Goal: Use online tool/utility: Use online tool/utility

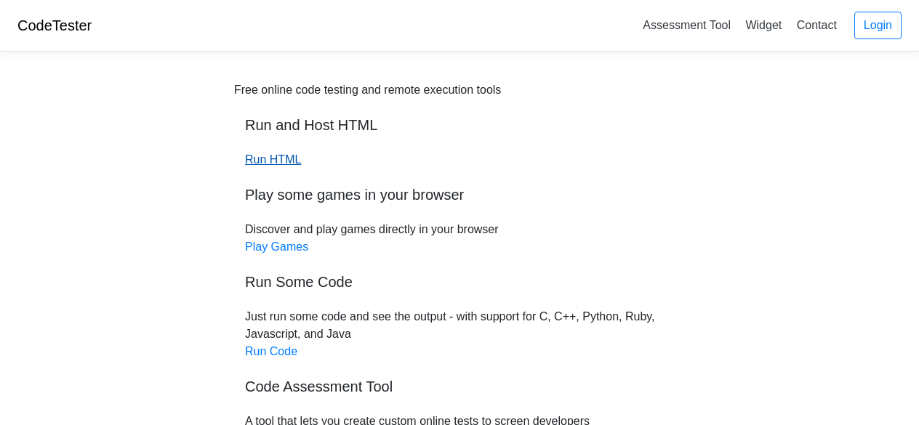
click at [275, 165] on link "Run HTML" at bounding box center [273, 159] width 56 height 12
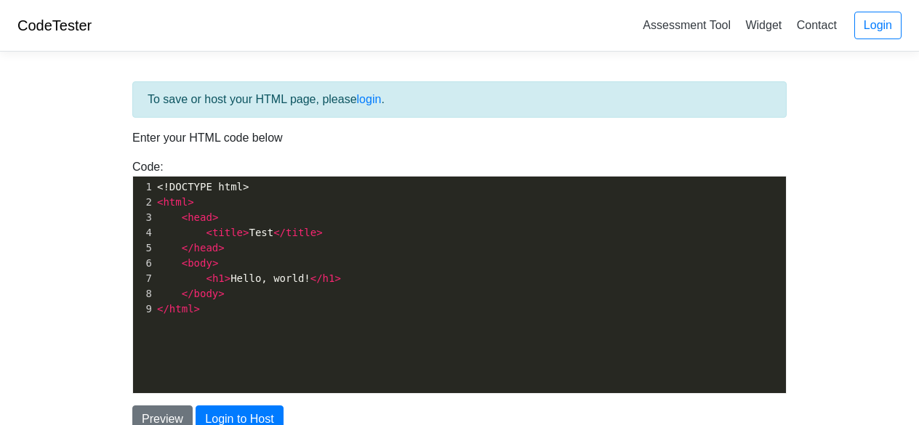
scroll to position [5, 0]
click at [257, 287] on pre "</ body >" at bounding box center [476, 294] width 644 height 15
type textarea "</body>"
click at [257, 287] on pre "</ body >" at bounding box center [476, 294] width 644 height 15
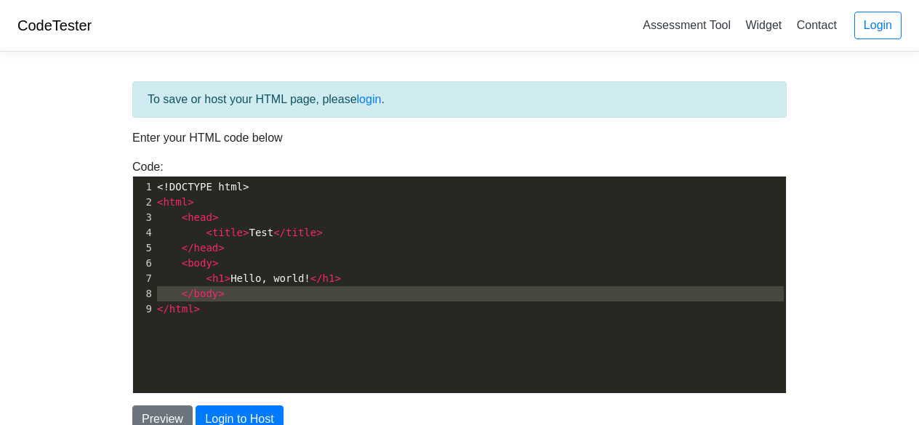
click at [252, 304] on pre "</ html >" at bounding box center [476, 309] width 644 height 15
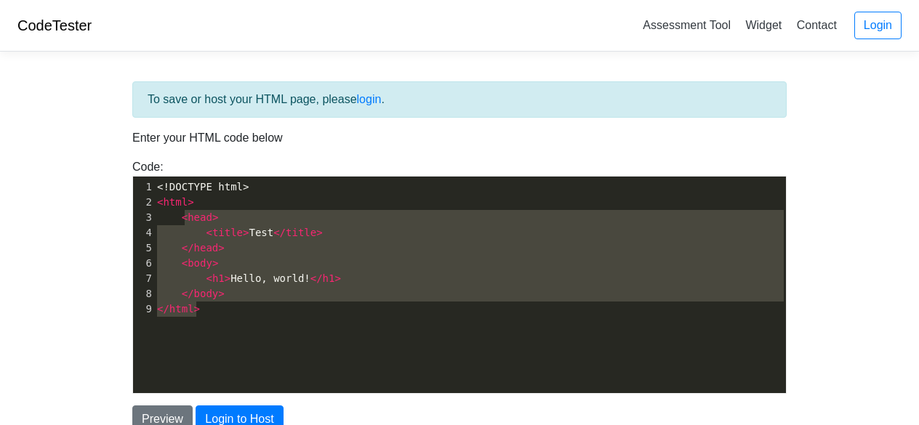
type textarea "<!DOCTYPE html> <html> <head> <title>Test</title> </head> <body> <h1>Hello, wor…"
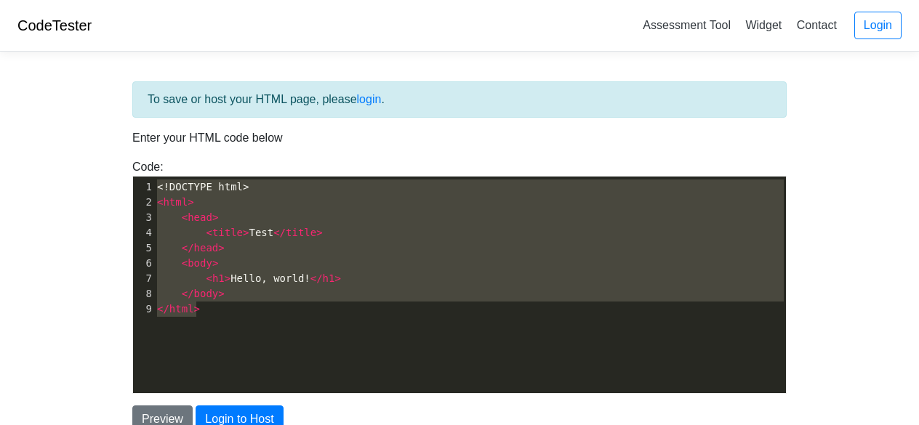
drag, startPoint x: 252, startPoint y: 305, endPoint x: 179, endPoint y: 164, distance: 158.1
click at [179, 165] on div "Code: <!DOCTYPE html> <html> <head> <title>Test</title> </head> <body> <h1>Hell…" at bounding box center [459, 277] width 676 height 236
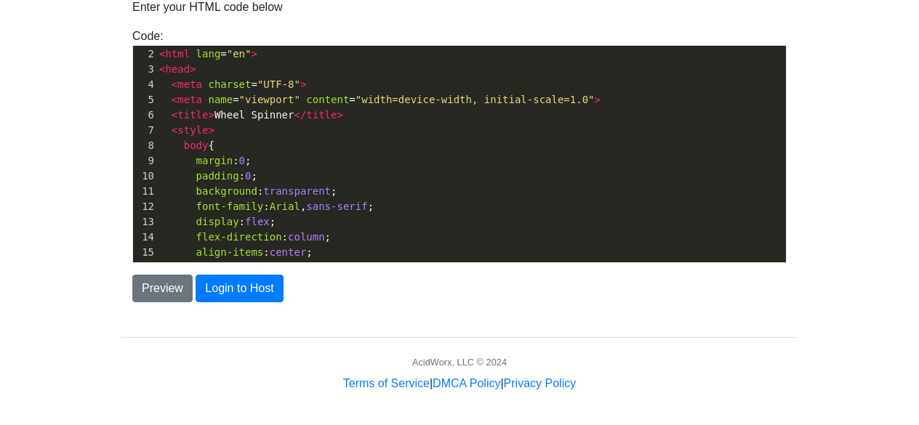
scroll to position [0, 0]
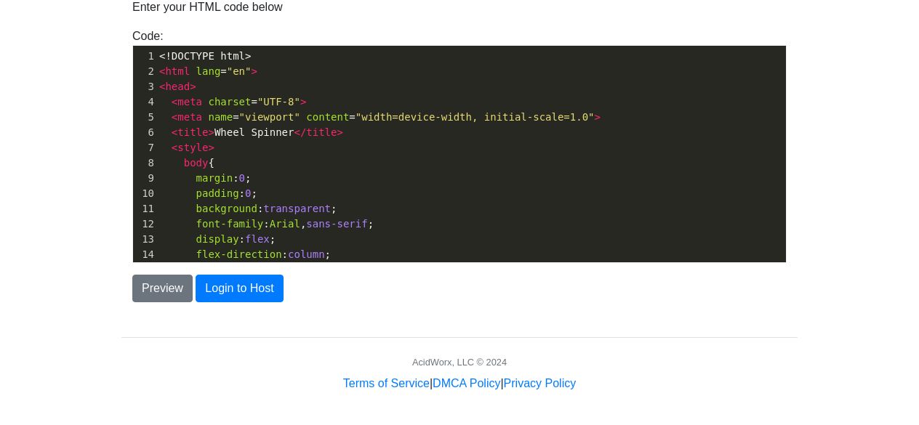
click at [428, 330] on div "To save or host your HTML page, please login . Enter your HTML code below Code:…" at bounding box center [460, 162] width 698 height 460
click at [140, 286] on button "Preview" at bounding box center [162, 289] width 60 height 28
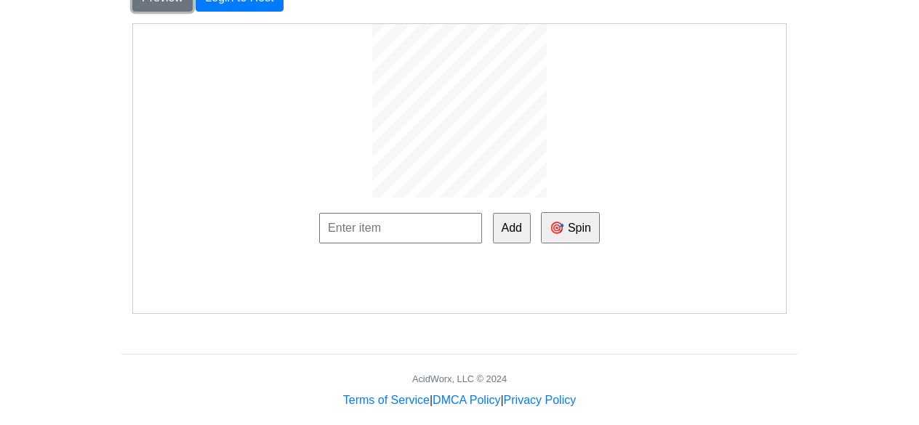
scroll to position [437, 0]
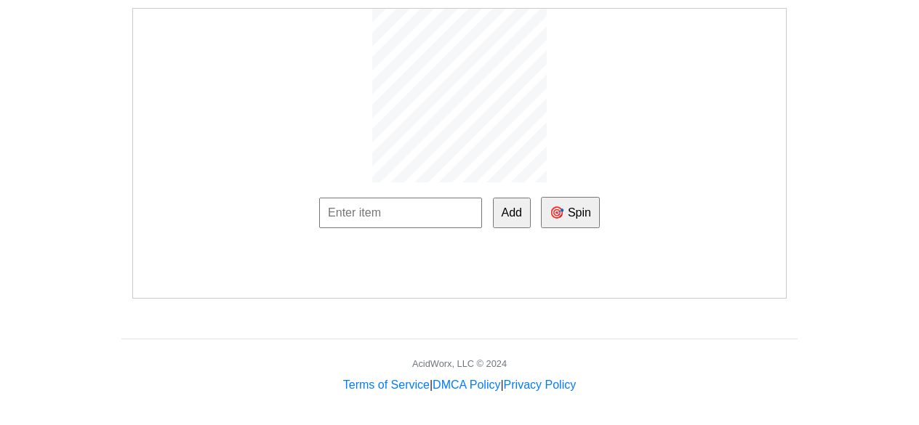
click at [561, 217] on button "🎯 Spin" at bounding box center [569, 211] width 58 height 31
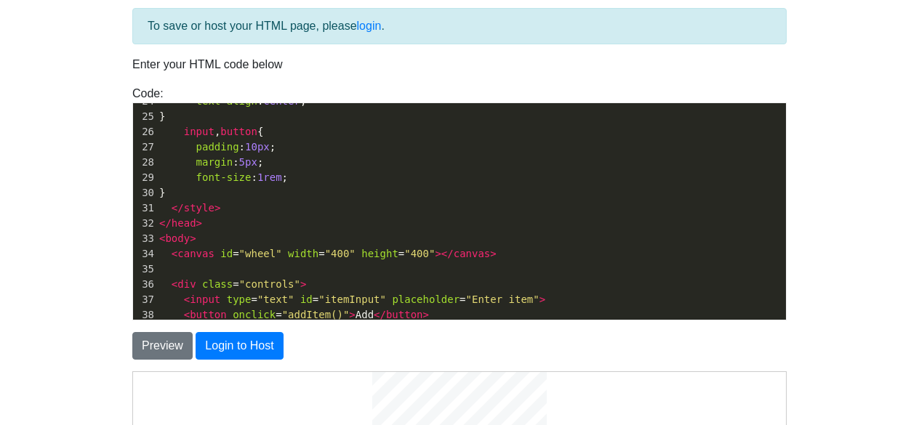
scroll to position [364, 0]
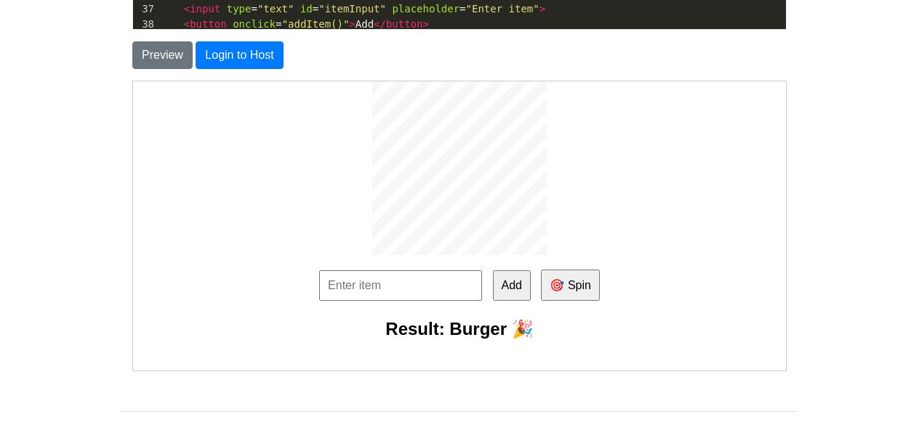
click at [574, 290] on button "🎯 Spin" at bounding box center [569, 284] width 58 height 31
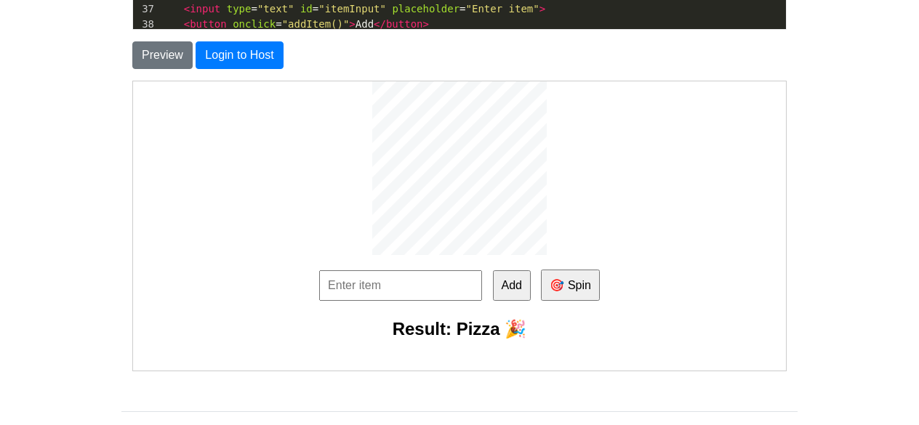
click at [574, 290] on button "🎯 Spin" at bounding box center [569, 284] width 58 height 31
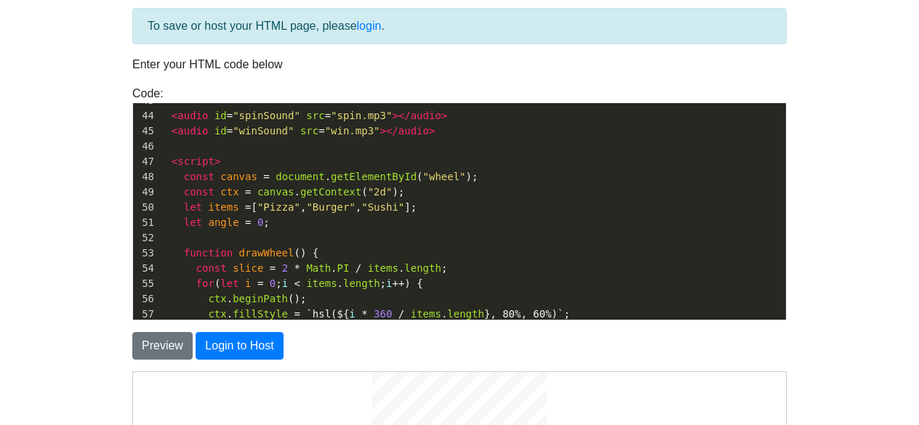
scroll to position [0, 0]
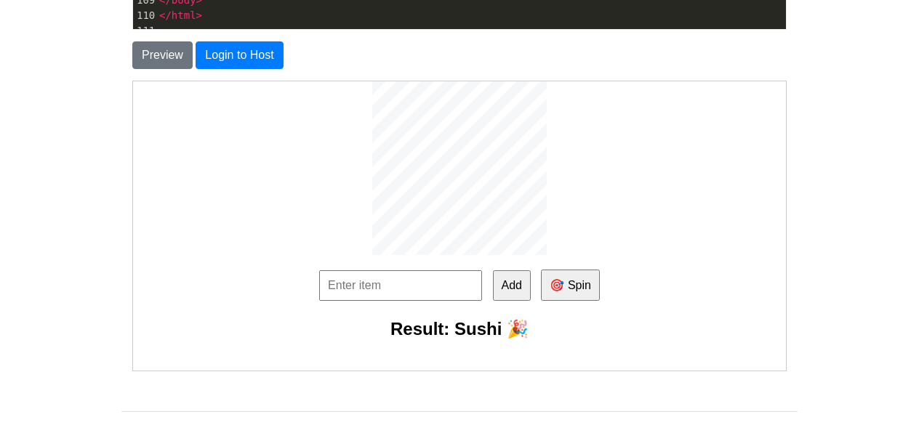
click at [588, 286] on button "🎯 Spin" at bounding box center [569, 284] width 58 height 31
click at [422, 287] on input "text" at bounding box center [400, 285] width 163 height 31
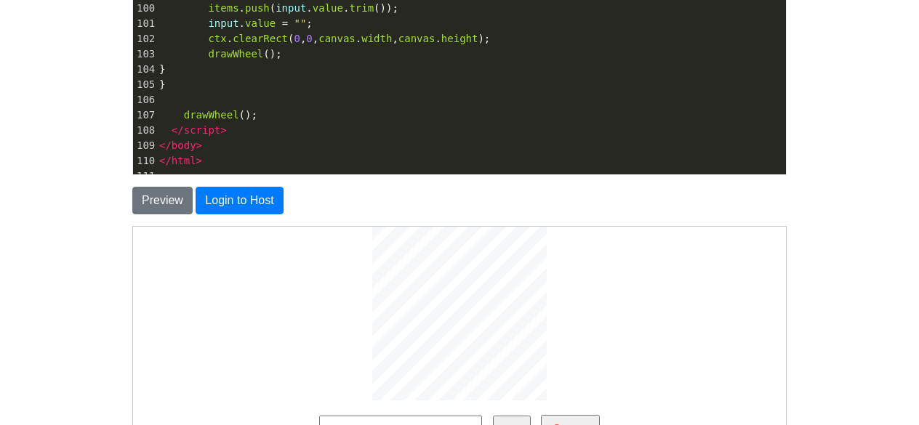
scroll to position [364, 0]
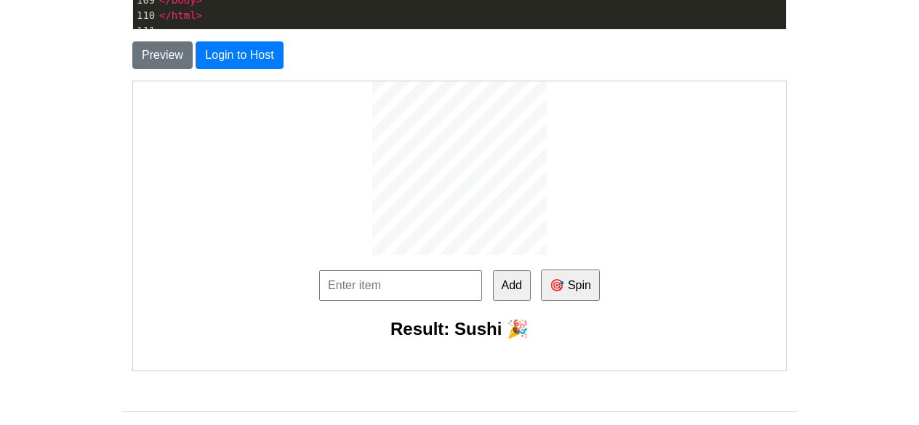
click at [572, 287] on button "🎯 Spin" at bounding box center [569, 284] width 58 height 31
click at [565, 287] on button "🎯 Spin" at bounding box center [569, 284] width 58 height 31
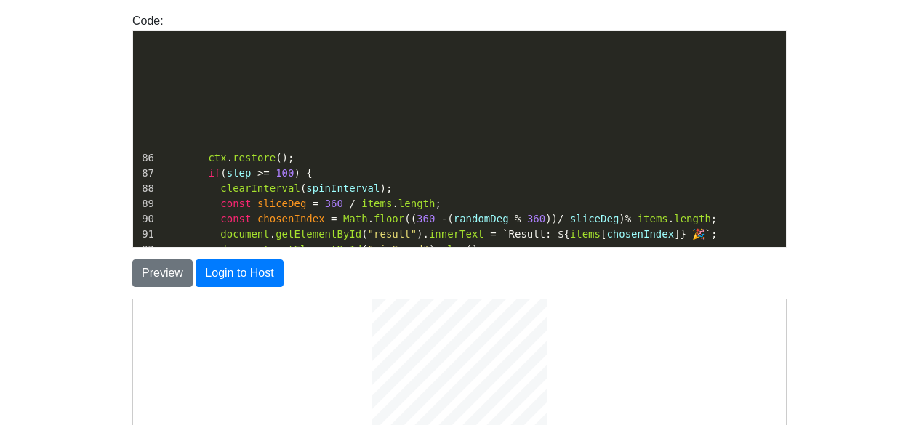
scroll to position [1108, 0]
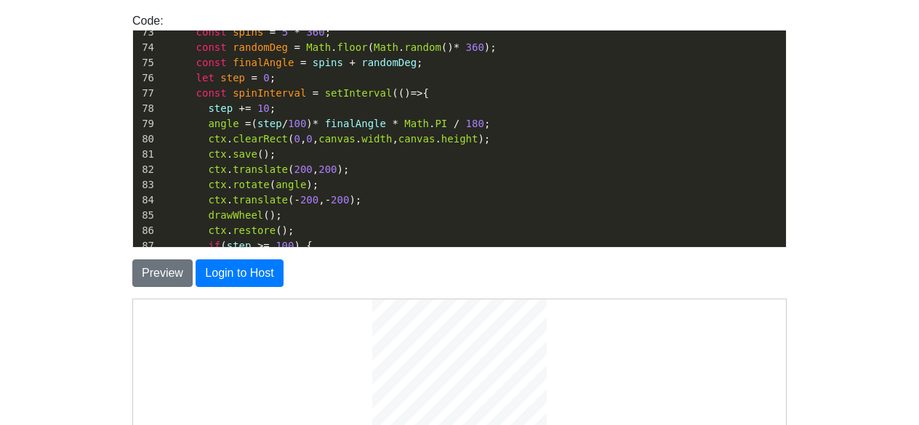
click at [331, 197] on span "200" at bounding box center [340, 200] width 18 height 12
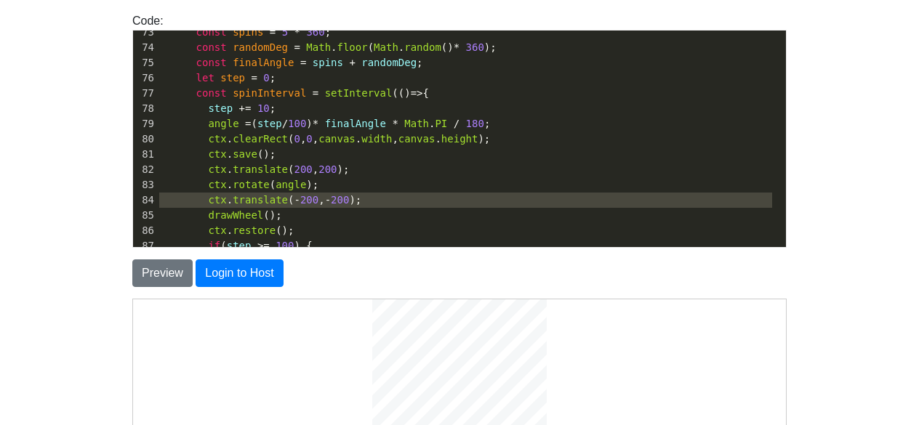
click at [331, 197] on span "200" at bounding box center [340, 200] width 18 height 12
type textarea "<!LOREMIP dolo> <sita cons="ad"> <elit> <sedd eiusmod="TEM-2"> <inci utla="etdo…"
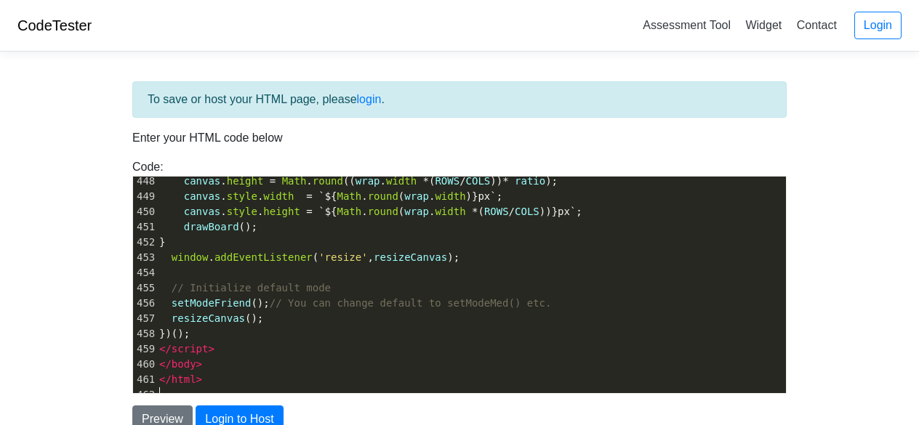
scroll to position [291, 0]
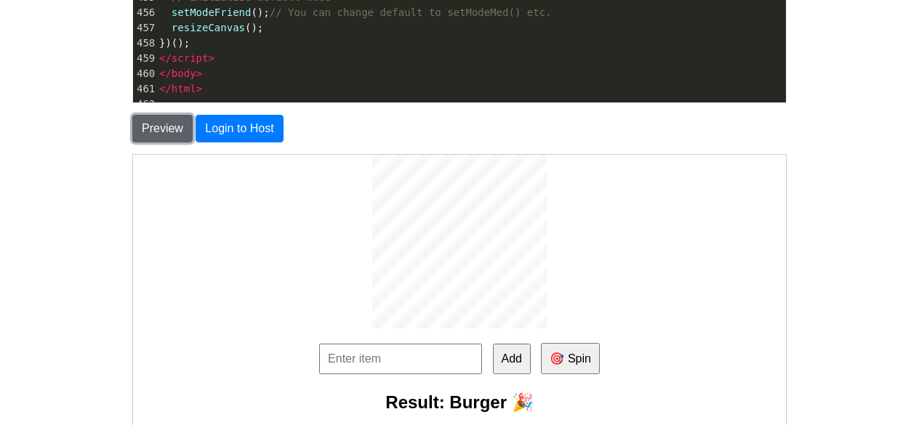
click at [165, 135] on button "Preview" at bounding box center [162, 129] width 60 height 28
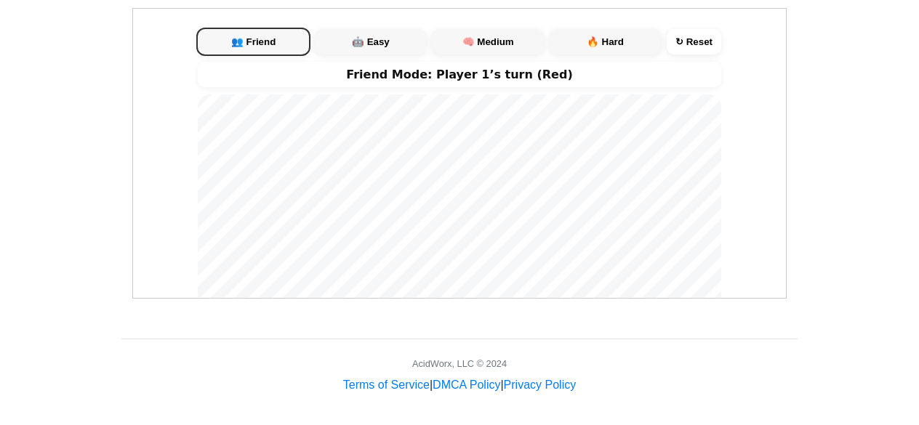
scroll to position [0, 0]
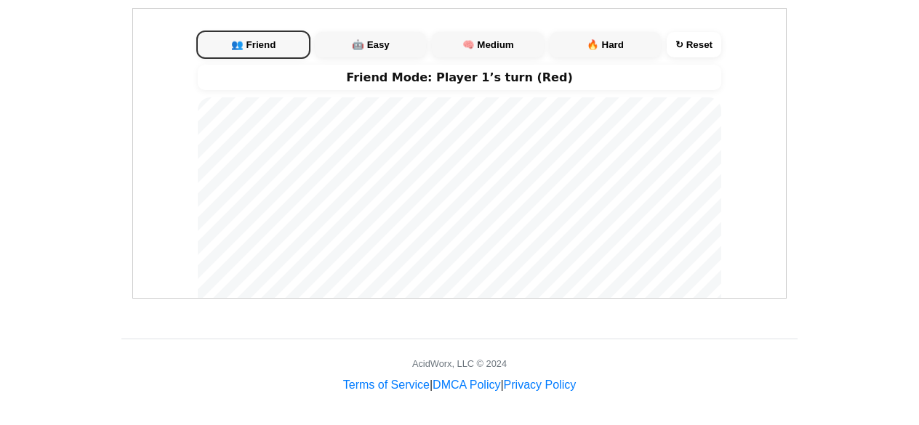
click at [359, 54] on button "🤖 Easy" at bounding box center [369, 43] width 111 height 25
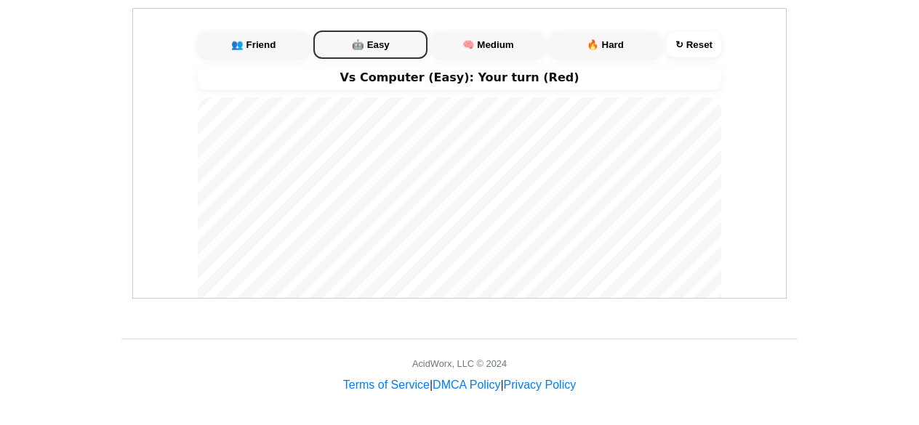
click at [255, 43] on button "👥 Friend" at bounding box center [252, 43] width 111 height 25
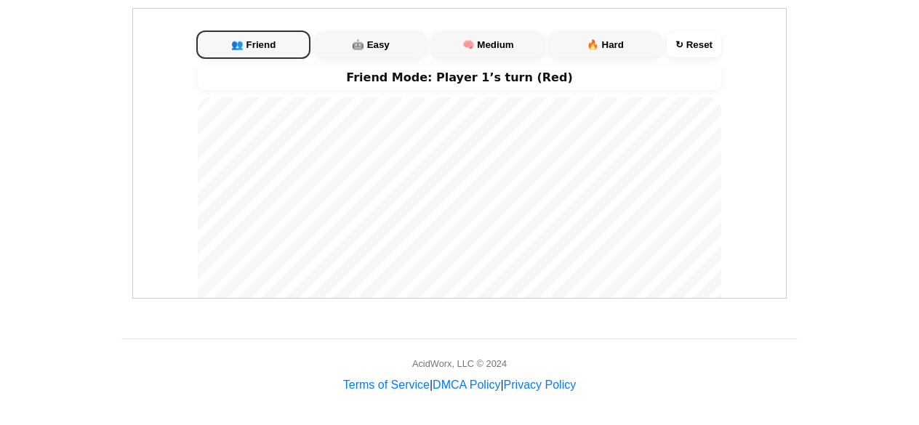
click at [331, 47] on button "🤖 Easy" at bounding box center [369, 43] width 111 height 25
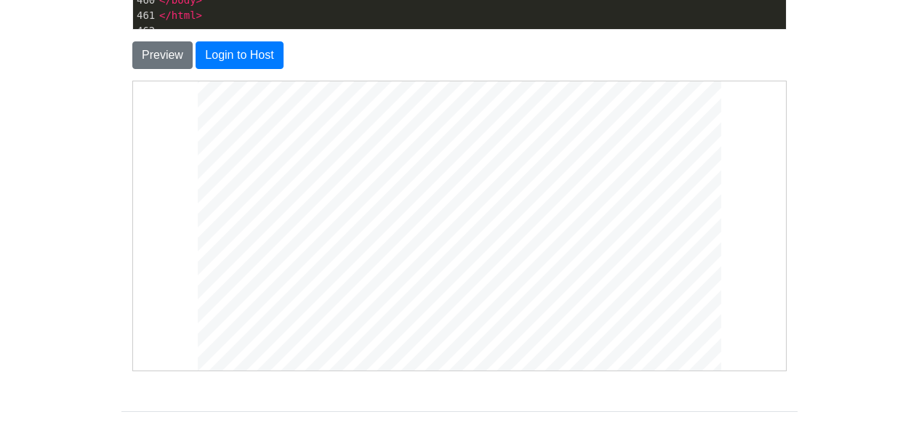
scroll to position [3, 0]
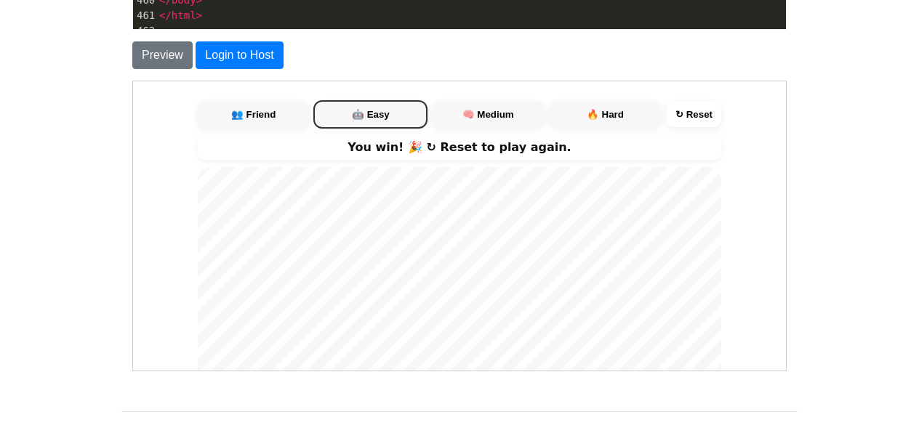
click at [606, 118] on button "🔥 Hard" at bounding box center [604, 113] width 111 height 25
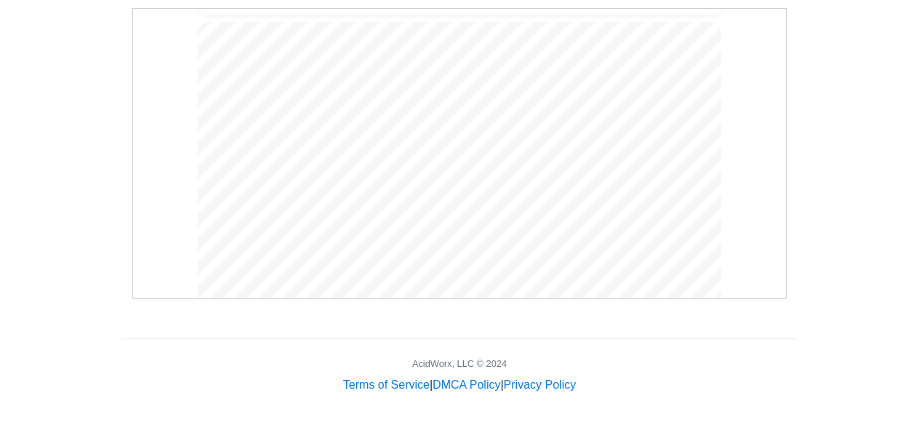
scroll to position [221, 0]
